Goal: Answer question/provide support

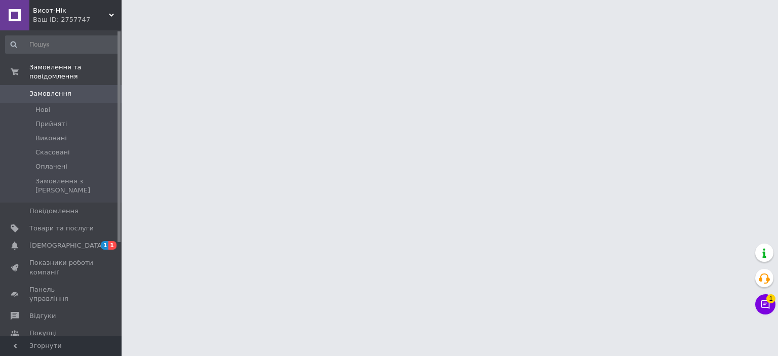
click at [42, 241] on span "[DEMOGRAPHIC_DATA]" at bounding box center [66, 245] width 75 height 9
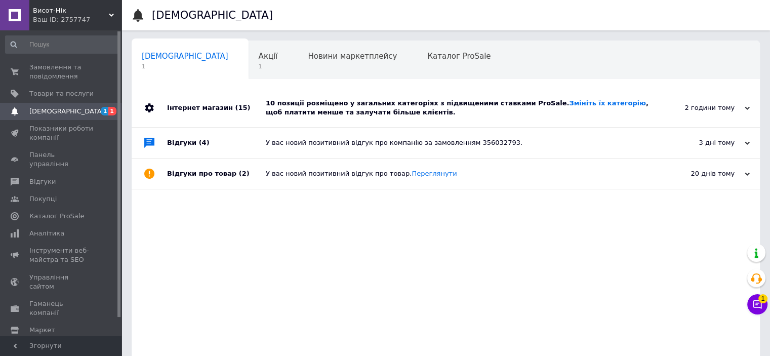
click at [746, 111] on icon at bounding box center [747, 108] width 5 height 5
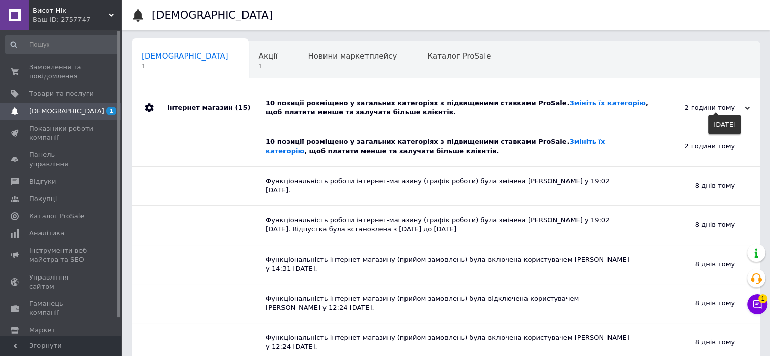
click at [746, 111] on icon at bounding box center [747, 108] width 5 height 5
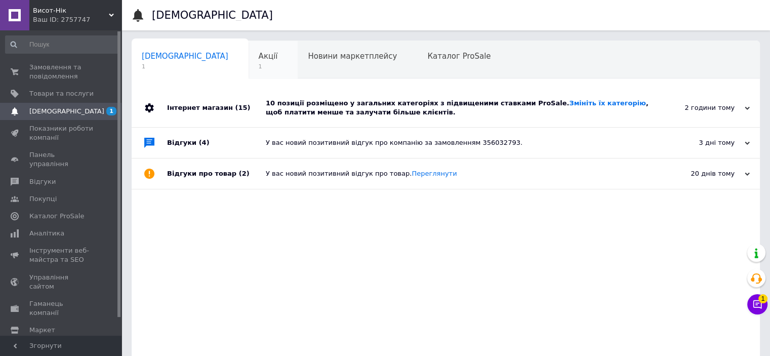
click at [259, 60] on span "Акції" at bounding box center [268, 56] width 19 height 9
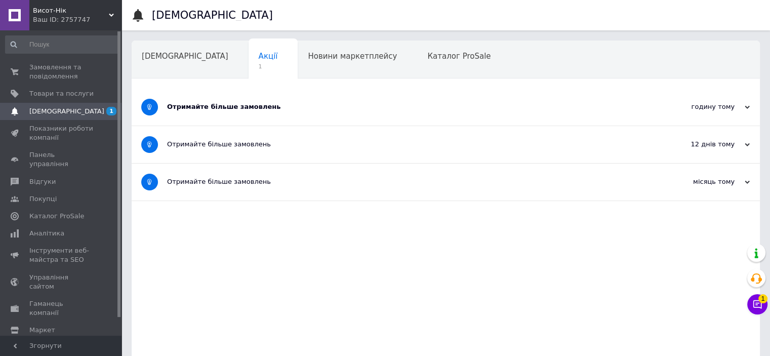
click at [291, 103] on div "Отримайте більше замовлень" at bounding box center [407, 106] width 481 height 9
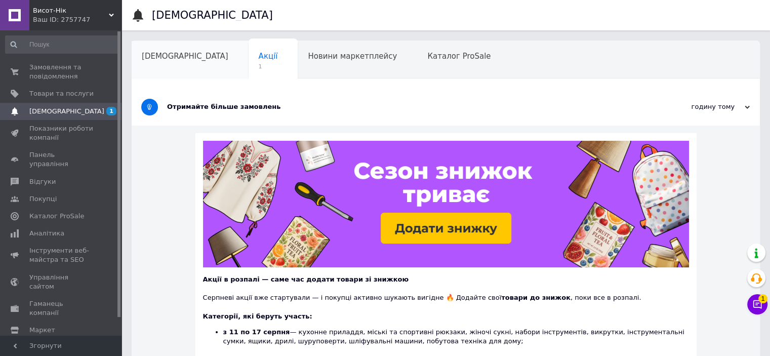
click at [172, 52] on span "[DEMOGRAPHIC_DATA]" at bounding box center [185, 56] width 87 height 9
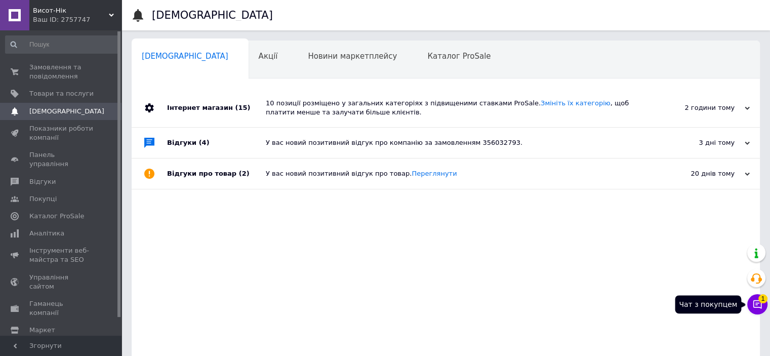
click at [757, 307] on icon at bounding box center [757, 304] width 9 height 9
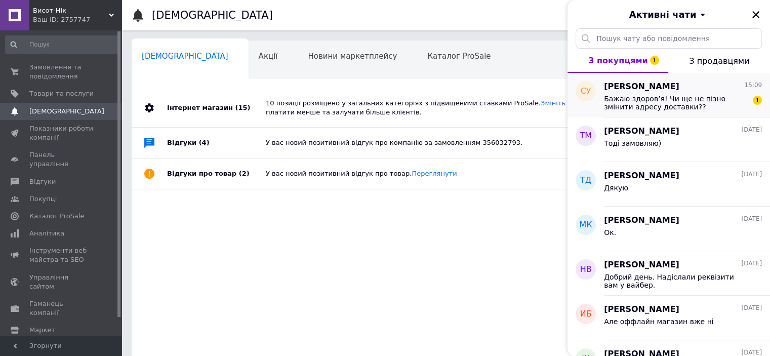
click at [674, 106] on span "Бажаю здоров’я! Чи ще не пізно змінити адресу доставки?? Треба в село Митченки,…" at bounding box center [676, 103] width 144 height 16
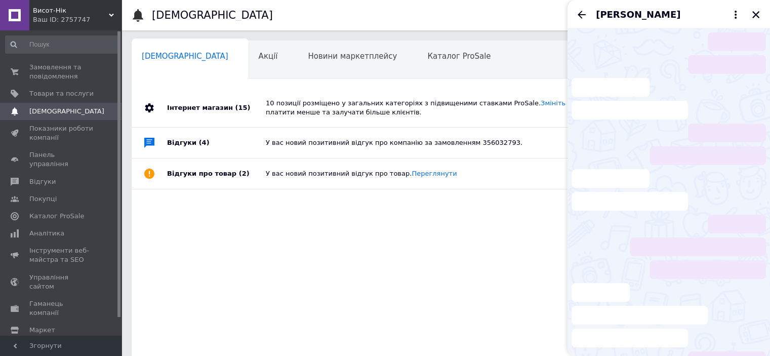
scroll to position [83, 0]
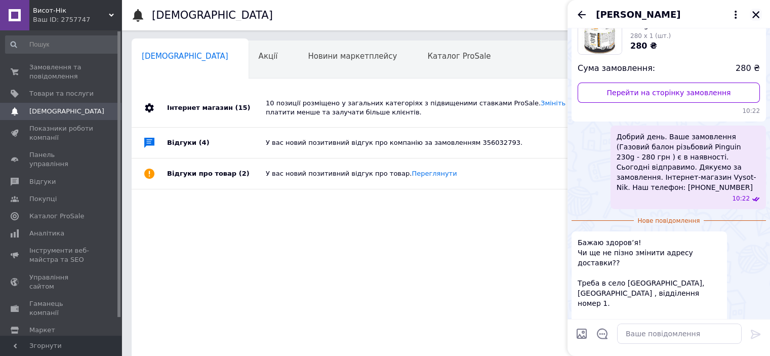
click at [753, 15] on icon "Закрити" at bounding box center [755, 14] width 9 height 9
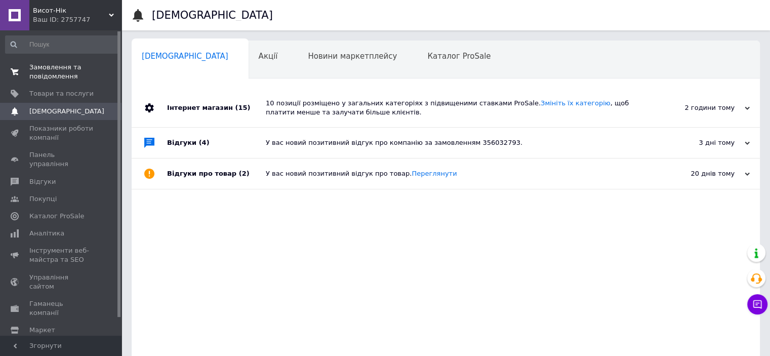
click at [52, 70] on span "Замовлення та повідомлення" at bounding box center [61, 72] width 64 height 18
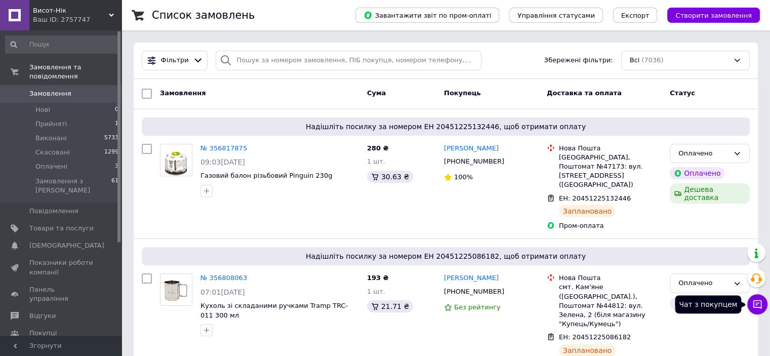
click at [754, 304] on icon at bounding box center [757, 304] width 10 height 10
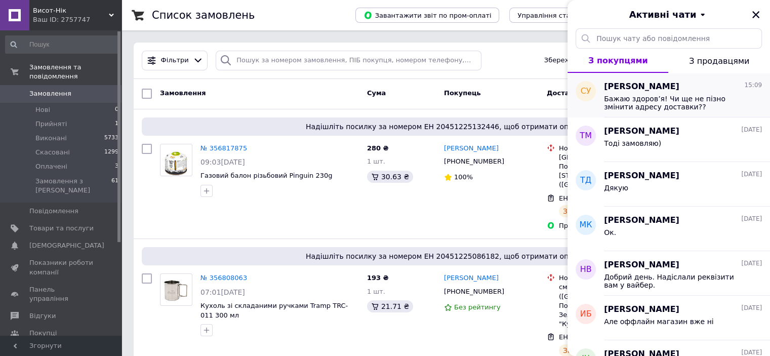
click at [655, 101] on span "Бажаю здоров’я! Чи ще не пізно змінити адресу доставки?? Треба в село Митченки,…" at bounding box center [676, 103] width 144 height 16
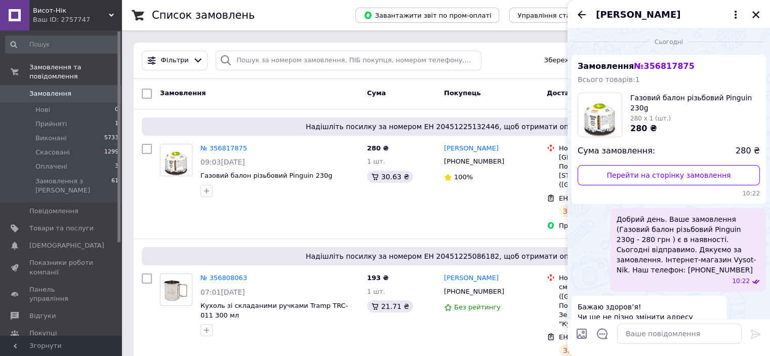
scroll to position [64, 0]
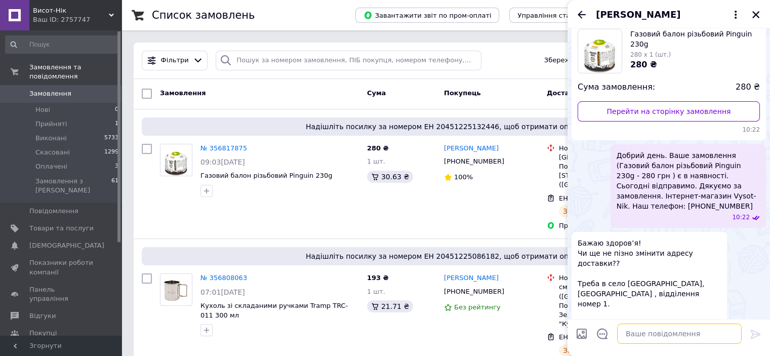
click at [632, 328] on textarea at bounding box center [679, 333] width 125 height 20
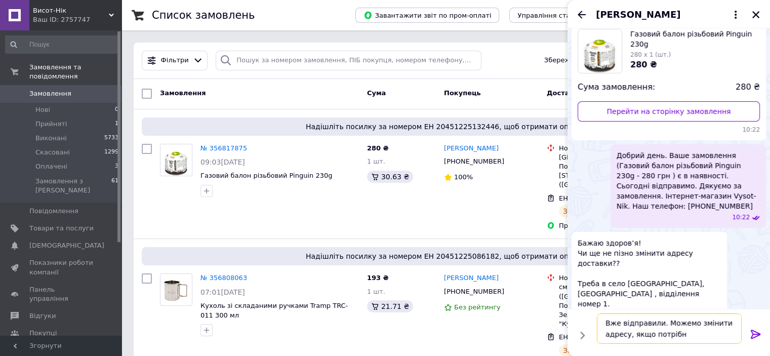
type textarea "Вже відправили. Можемо змінити адресу, якщо потрібно"
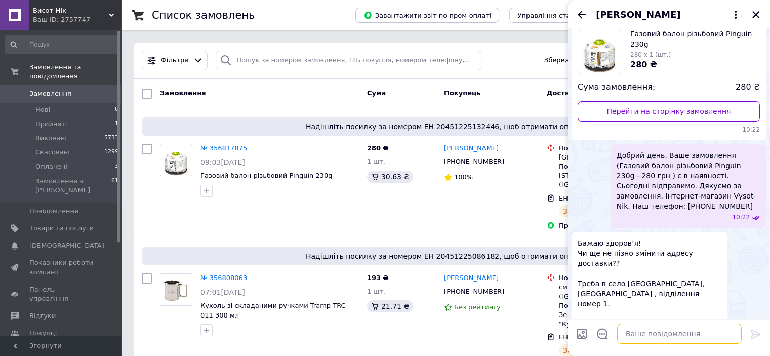
scroll to position [0, 0]
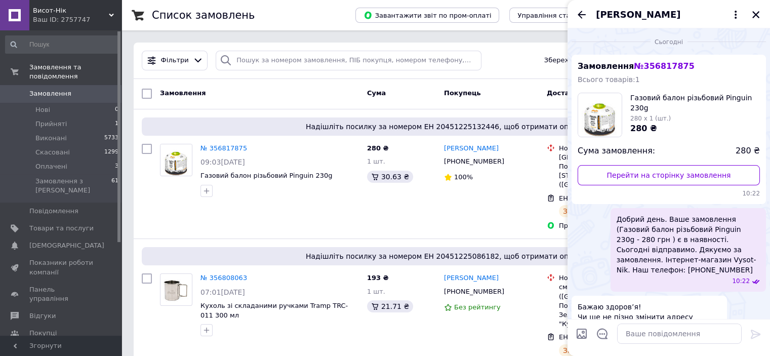
click at [654, 309] on span "Бажаю здоров’я! Чи ще не пізно змінити адресу доставки?? Треба в село Митченки,…" at bounding box center [649, 347] width 143 height 91
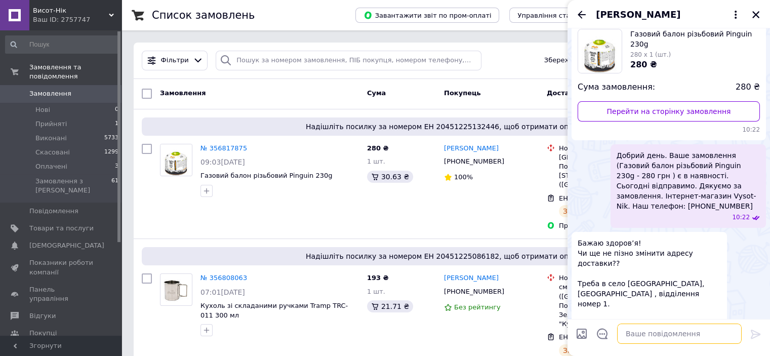
click at [657, 332] on textarea at bounding box center [679, 333] width 125 height 20
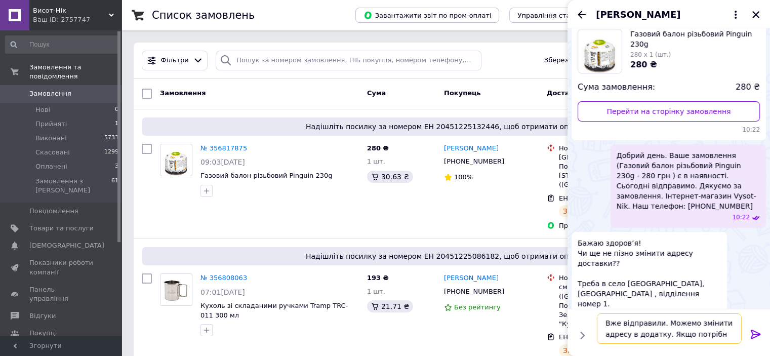
type textarea "Вже відправили. Можемо змінити адресу в додатку. Якщо потрібно"
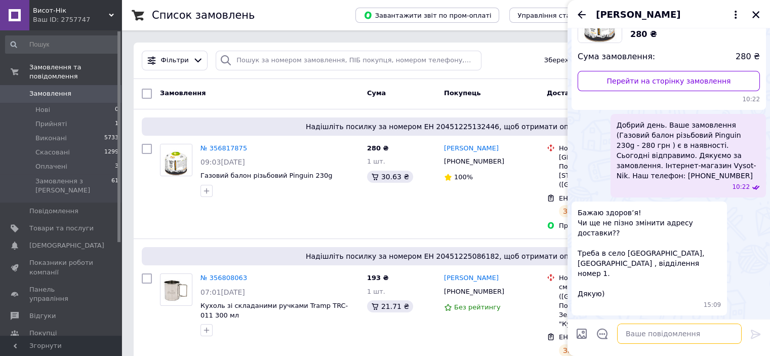
scroll to position [111, 0]
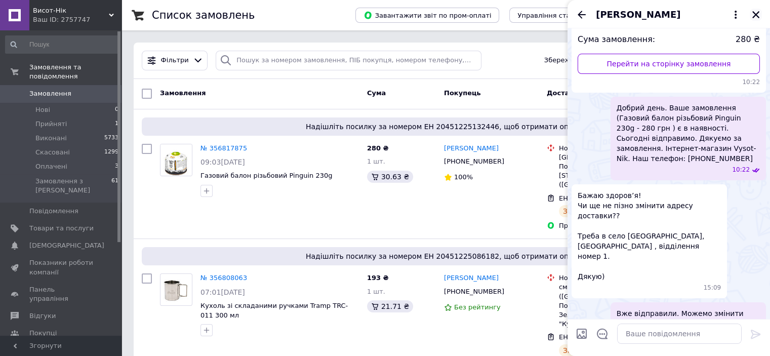
click at [757, 14] on icon "Закрити" at bounding box center [755, 14] width 9 height 9
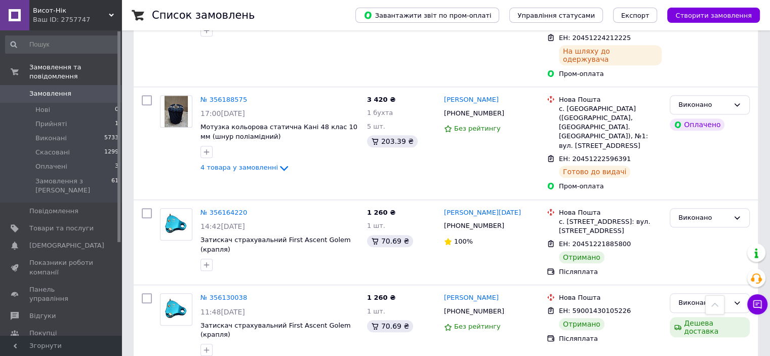
scroll to position [911, 0]
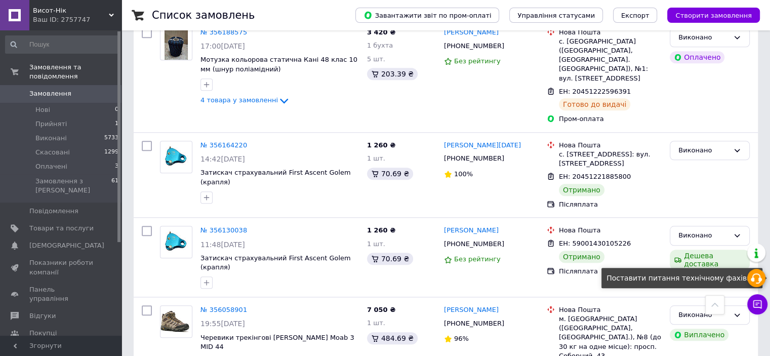
click at [757, 275] on icon at bounding box center [756, 278] width 12 height 12
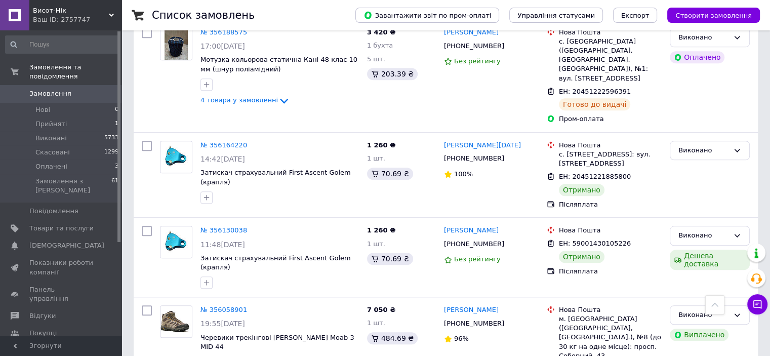
click at [759, 20] on div "Створити замовлення" at bounding box center [713, 15] width 93 height 15
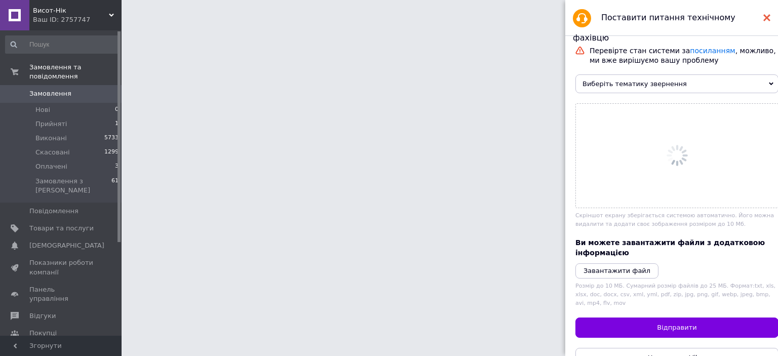
click at [765, 18] on use at bounding box center [766, 17] width 7 height 7
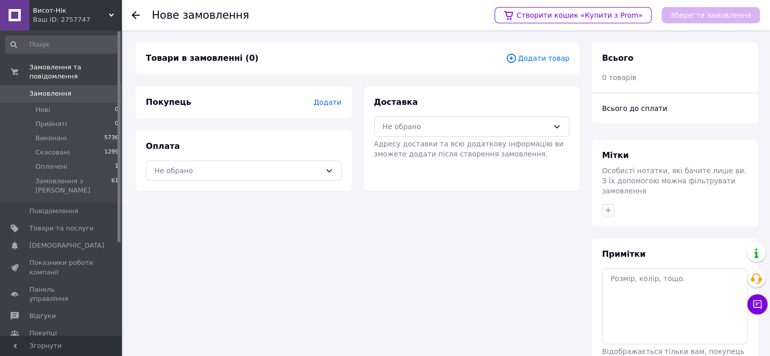
click at [137, 15] on use at bounding box center [136, 15] width 8 height 8
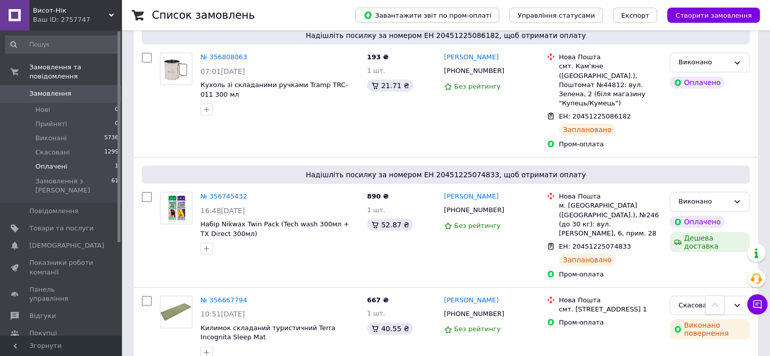
click at [54, 162] on span "Оплачені" at bounding box center [51, 166] width 32 height 9
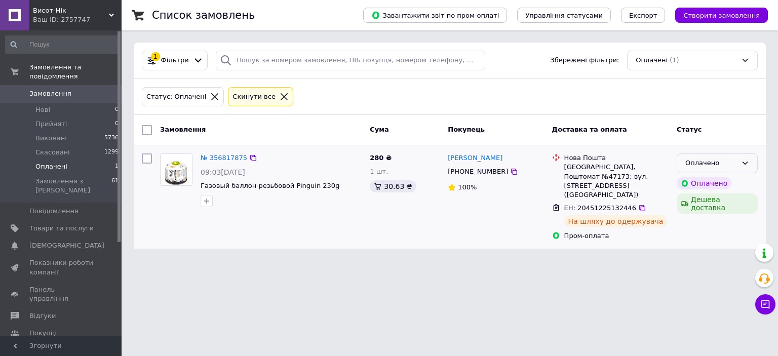
click at [692, 161] on div "Оплачено" at bounding box center [711, 163] width 52 height 11
click at [698, 201] on li "Виконано" at bounding box center [717, 202] width 80 height 19
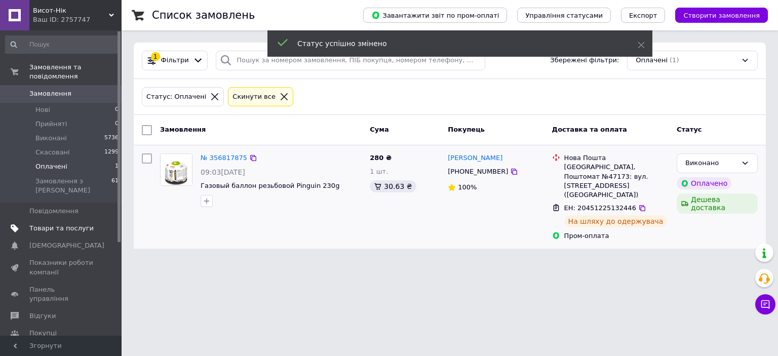
click at [68, 224] on span "Товари та послуги" at bounding box center [61, 228] width 64 height 9
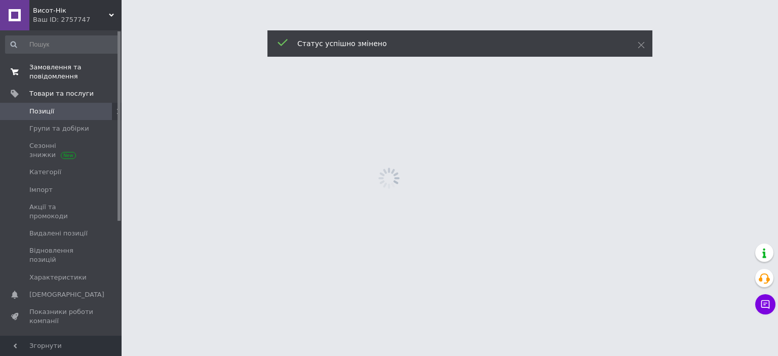
click at [56, 72] on span "Замовлення та повідомлення" at bounding box center [61, 72] width 64 height 18
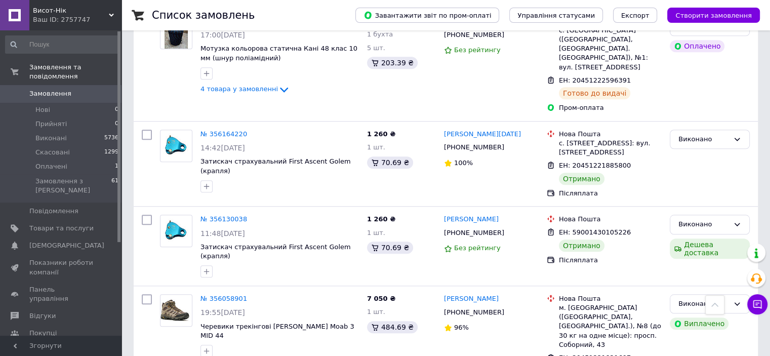
scroll to position [911, 0]
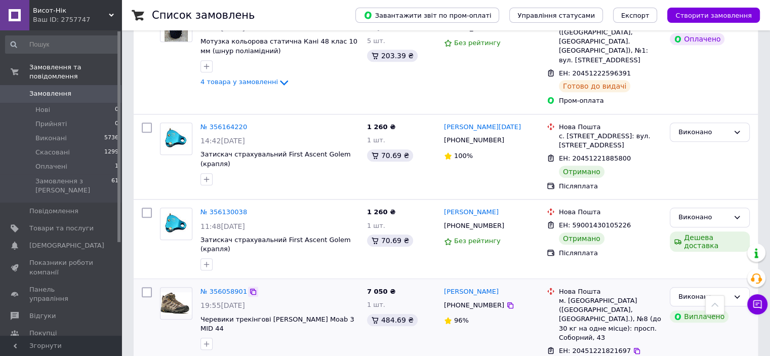
click at [249, 288] on icon at bounding box center [253, 292] width 8 height 8
click at [754, 301] on icon at bounding box center [757, 304] width 10 height 10
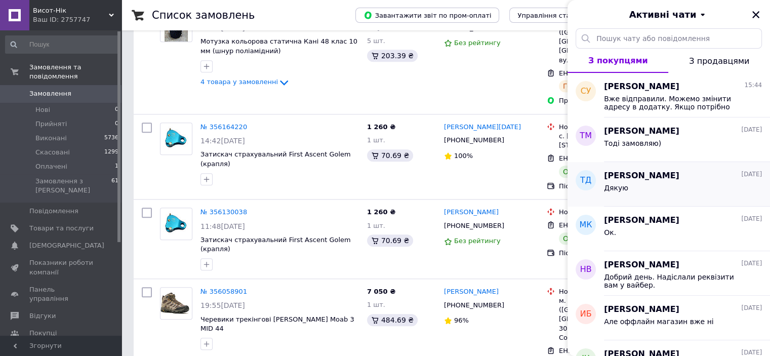
click at [663, 184] on div "Дякую" at bounding box center [683, 190] width 158 height 16
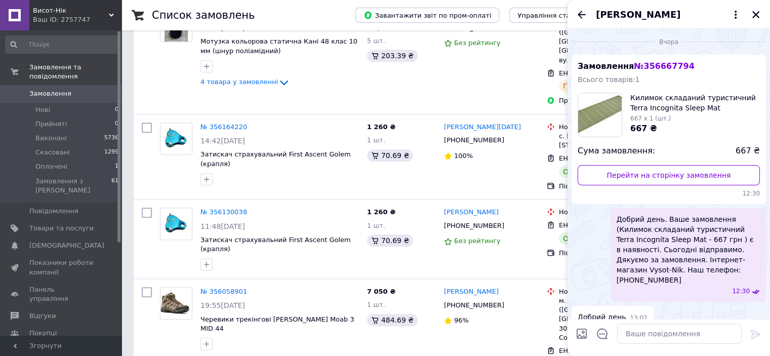
scroll to position [145, 0]
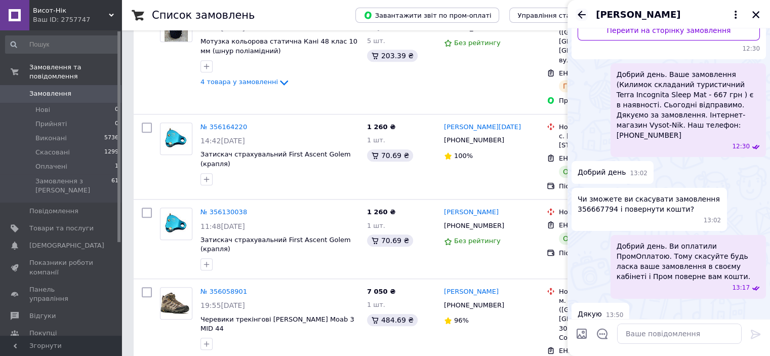
click at [582, 11] on icon "Назад" at bounding box center [582, 15] width 12 height 12
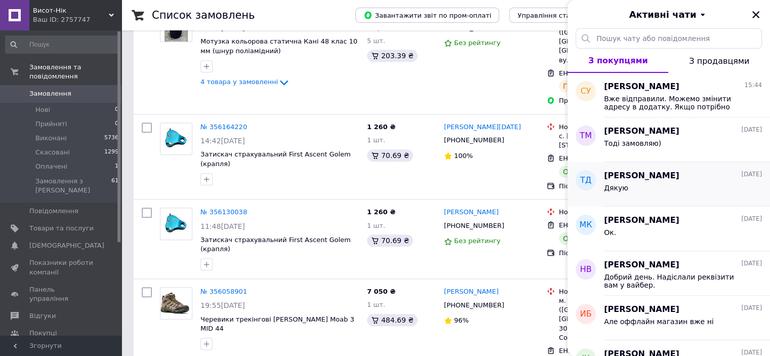
scroll to position [51, 0]
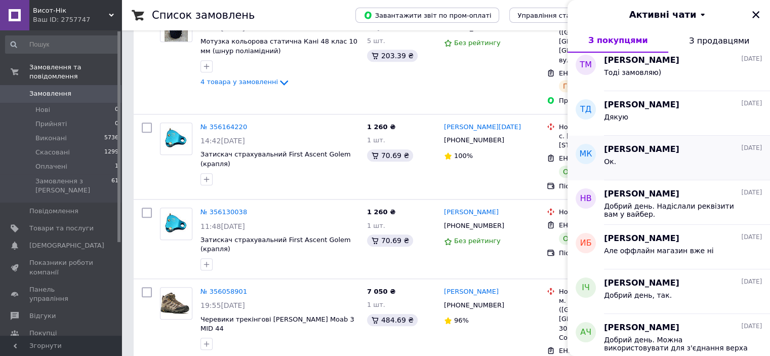
click at [632, 152] on span "[PERSON_NAME]" at bounding box center [641, 150] width 75 height 12
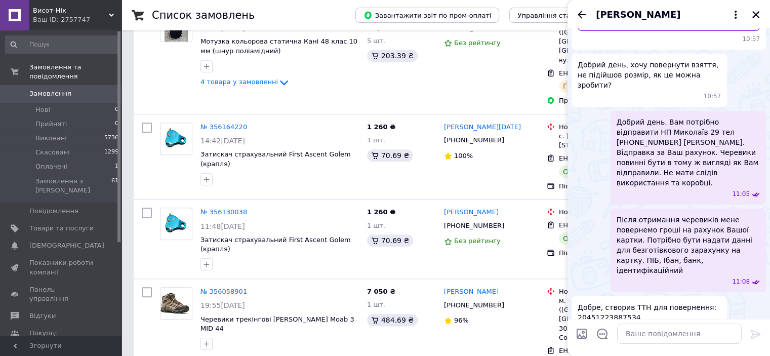
scroll to position [154, 0]
click at [733, 16] on icon at bounding box center [735, 15] width 12 height 12
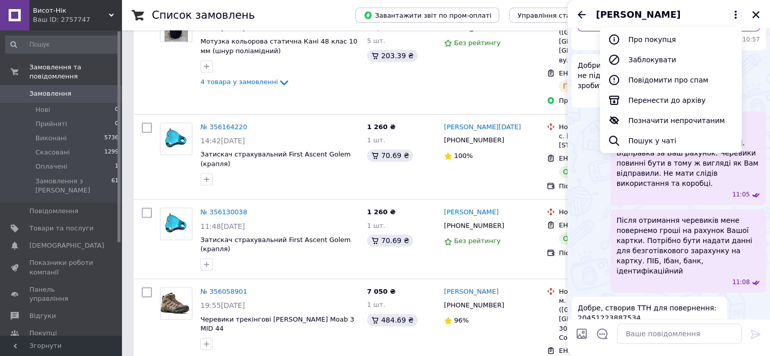
click at [733, 16] on icon at bounding box center [735, 15] width 12 height 12
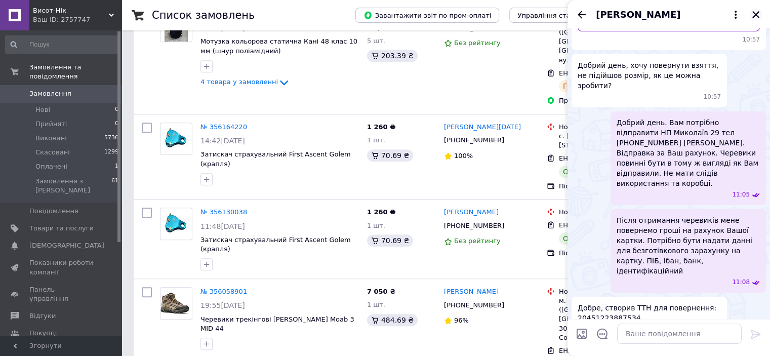
click at [756, 17] on icon "Закрити" at bounding box center [755, 14] width 9 height 9
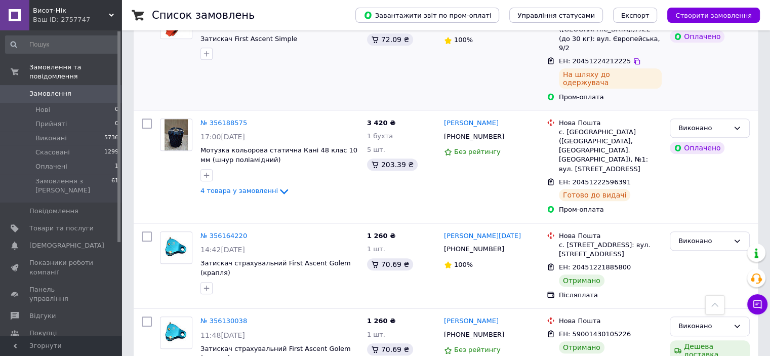
scroll to position [861, 0]
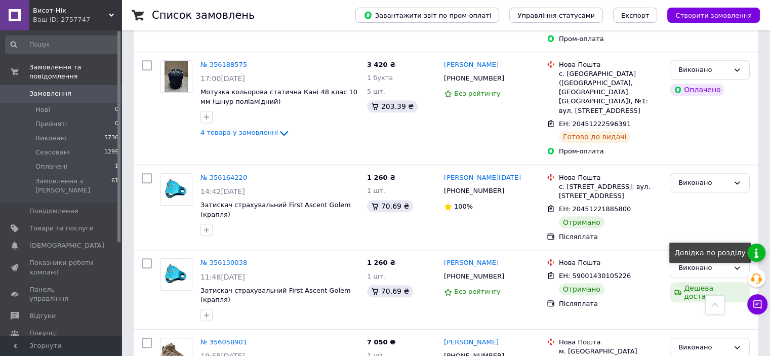
click at [754, 253] on link at bounding box center [756, 252] width 18 height 18
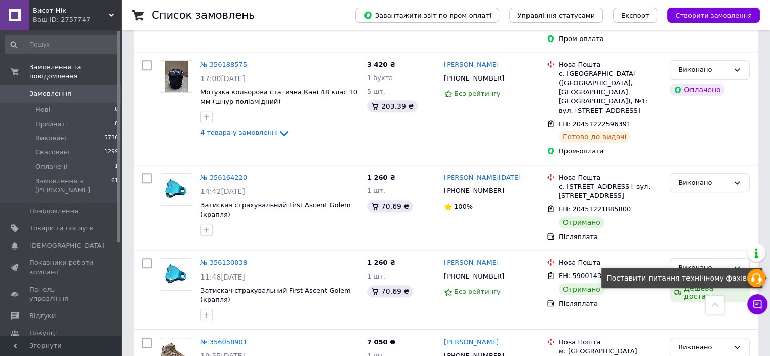
click at [757, 283] on icon at bounding box center [756, 278] width 12 height 12
click at [731, 169] on div "Виконано" at bounding box center [710, 207] width 88 height 76
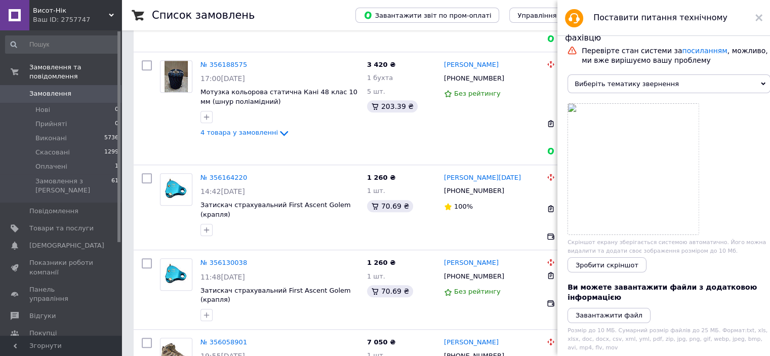
click at [761, 85] on icon at bounding box center [763, 84] width 5 height 3
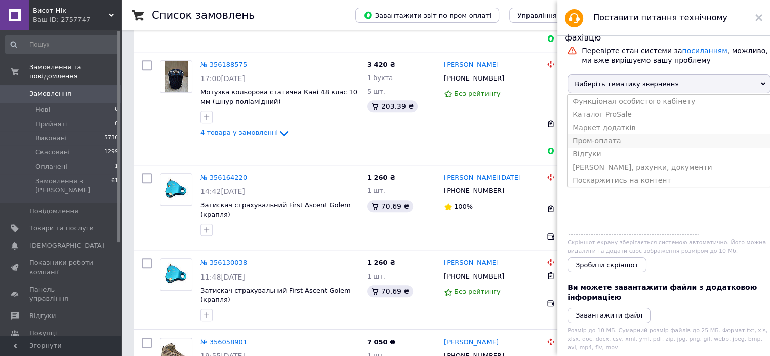
click at [613, 145] on li "Пром-оплата" at bounding box center [668, 140] width 203 height 13
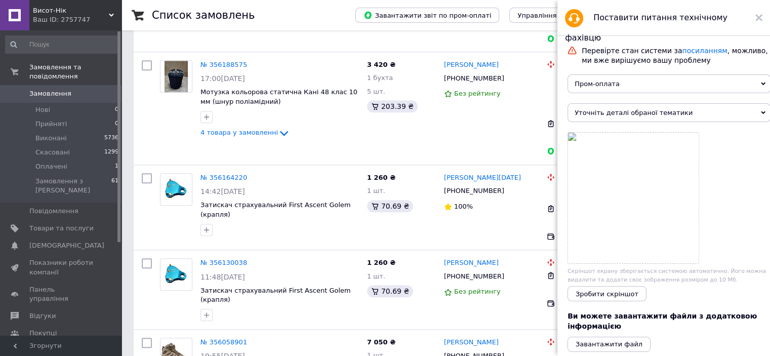
click at [700, 118] on span "Уточніть деталі обраної тематики" at bounding box center [668, 112] width 203 height 19
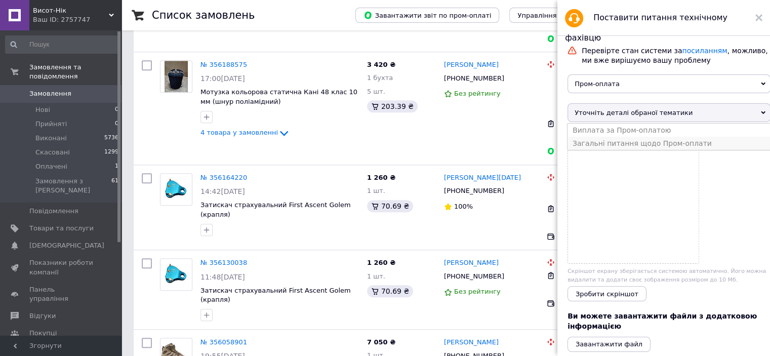
click at [678, 148] on li "Загальні питання щодо Пром-оплати" at bounding box center [668, 143] width 203 height 13
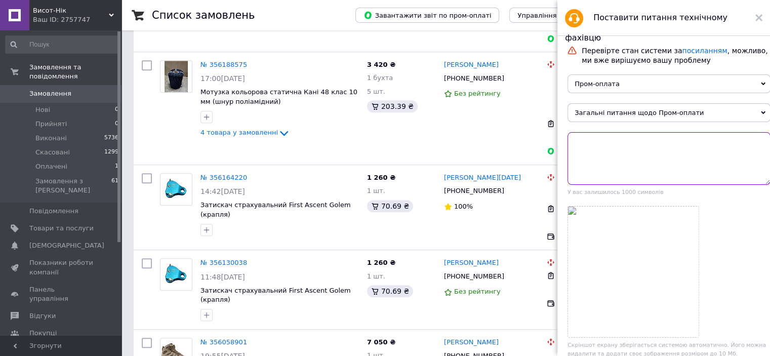
click at [678, 148] on textarea at bounding box center [668, 158] width 203 height 53
paste textarea "356058901"
type textarea "Добрий день. [PERSON_NAME] отримав а зараз відмовився від замовлення 356058901."
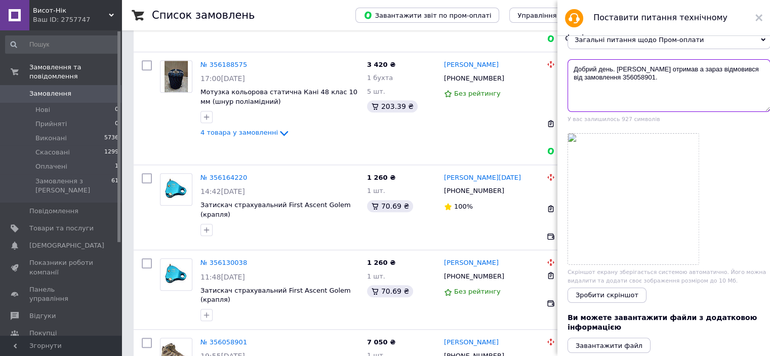
scroll to position [101, 0]
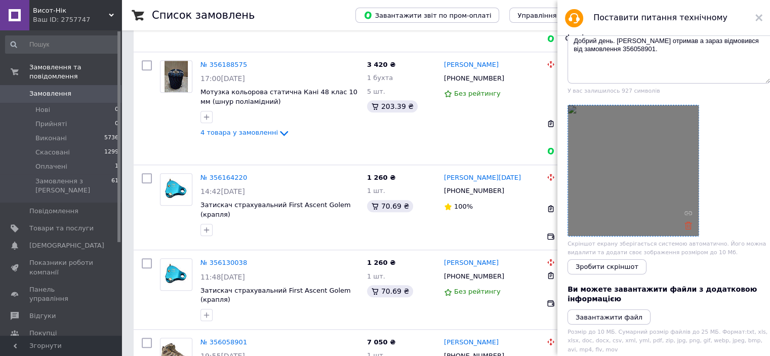
click at [688, 229] on icon at bounding box center [688, 226] width 8 height 8
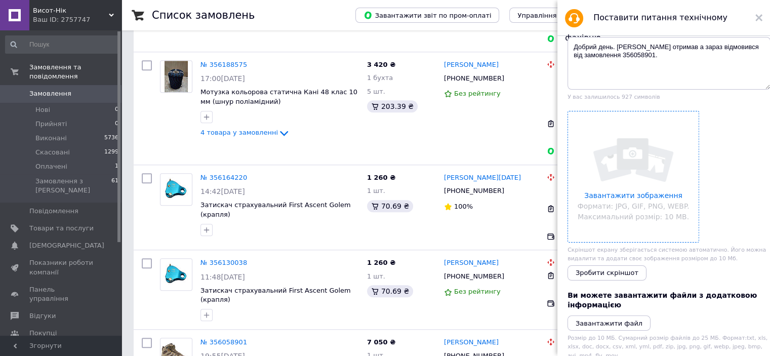
scroll to position [93, 0]
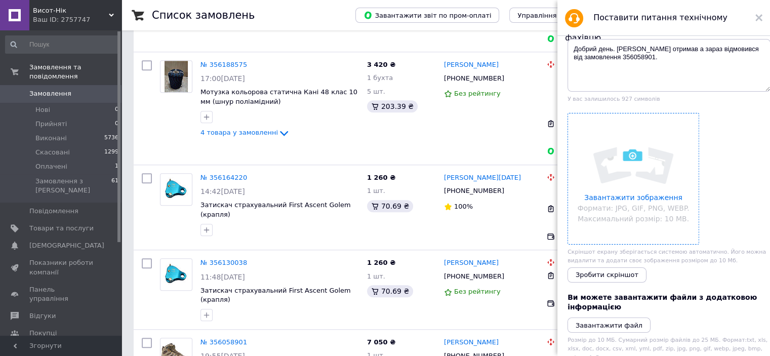
click at [625, 189] on input "file" at bounding box center [633, 178] width 131 height 131
click at [656, 58] on textarea "Добрий день. [PERSON_NAME] отримав а зараз відмовився від замовлення 356058901." at bounding box center [668, 65] width 203 height 53
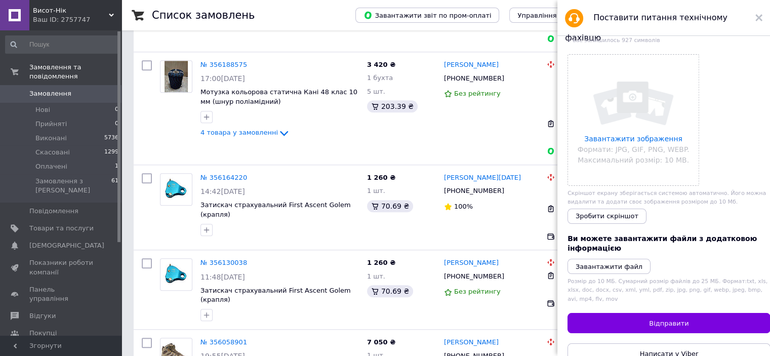
scroll to position [194, 0]
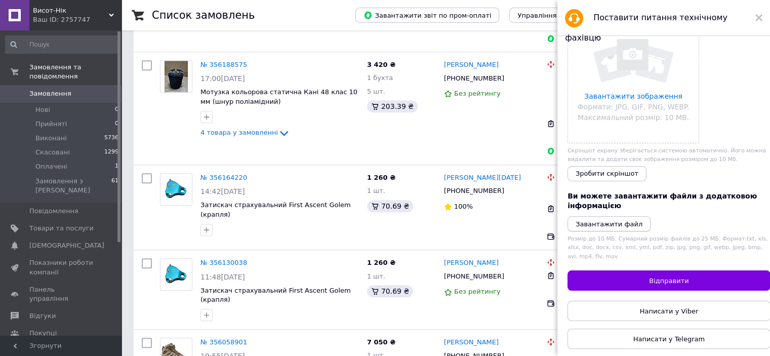
click at [622, 226] on icon "Завантажити файл" at bounding box center [609, 224] width 67 height 8
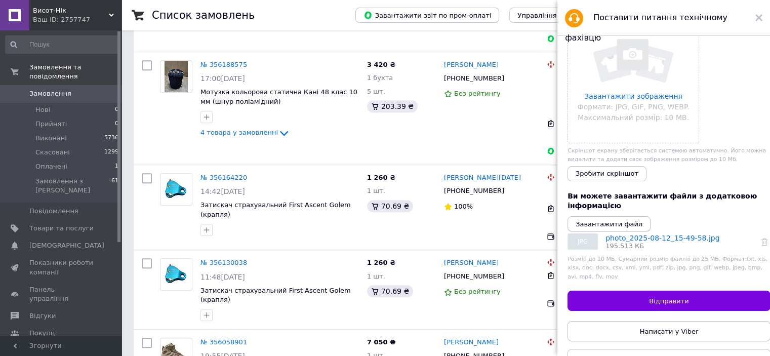
click at [600, 225] on icon "Завантажити файл" at bounding box center [609, 224] width 67 height 8
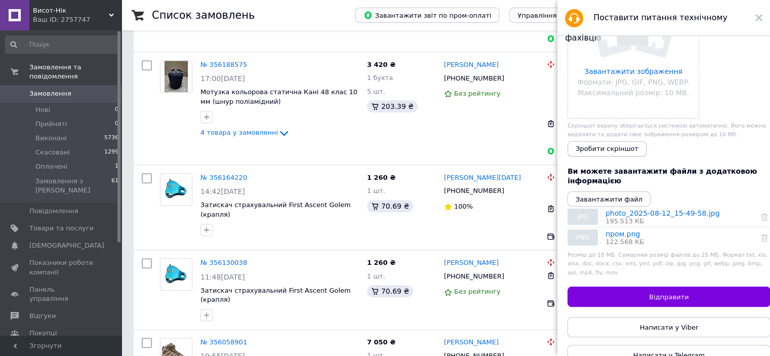
scroll to position [235, 0]
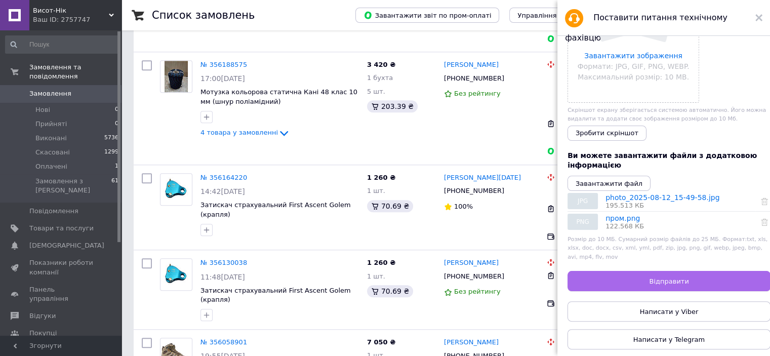
click at [666, 277] on span "Відправити" at bounding box center [668, 281] width 39 height 8
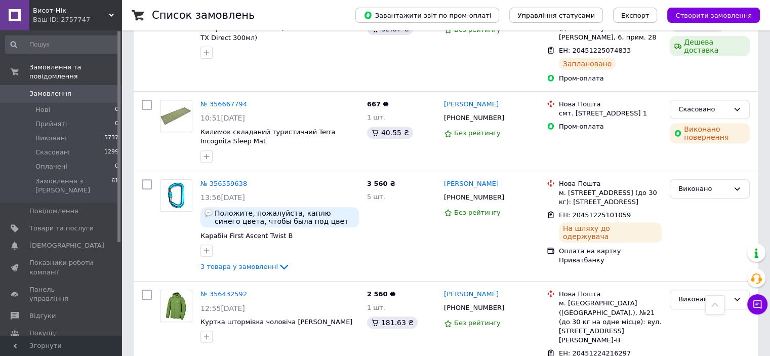
scroll to position [405, 0]
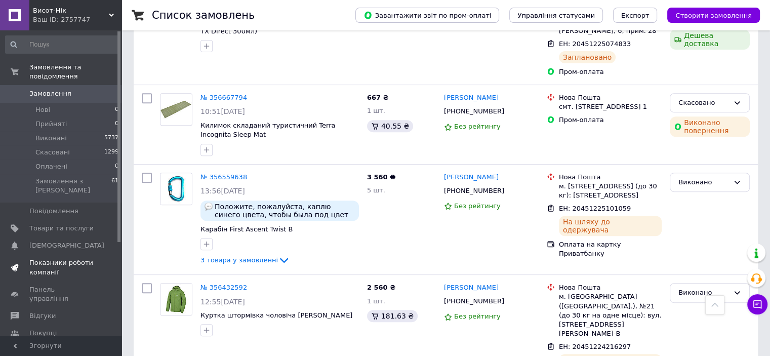
click at [68, 258] on span "Показники роботи компанії" at bounding box center [61, 267] width 64 height 18
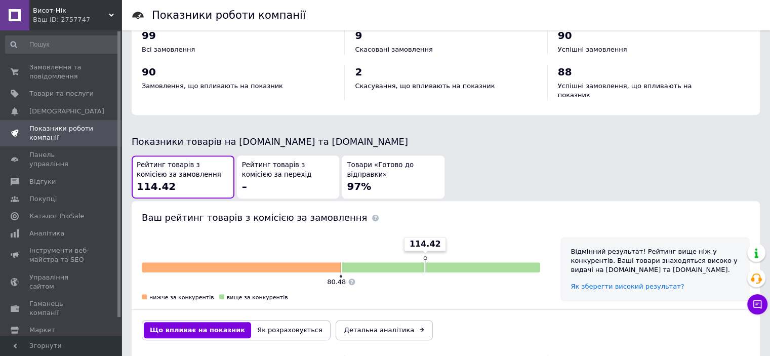
scroll to position [456, 0]
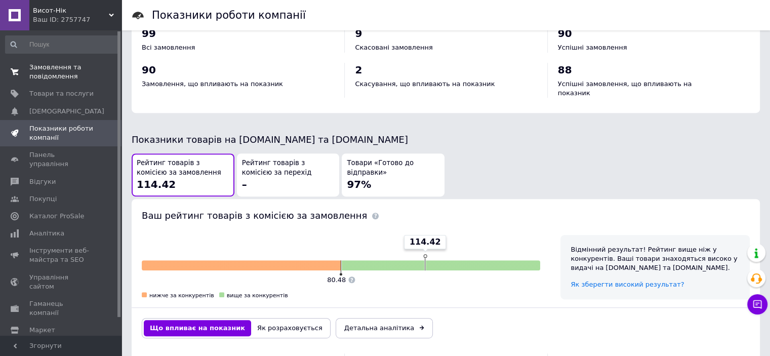
click at [60, 74] on span "Замовлення та повідомлення" at bounding box center [61, 72] width 64 height 18
